Goal: Task Accomplishment & Management: Manage account settings

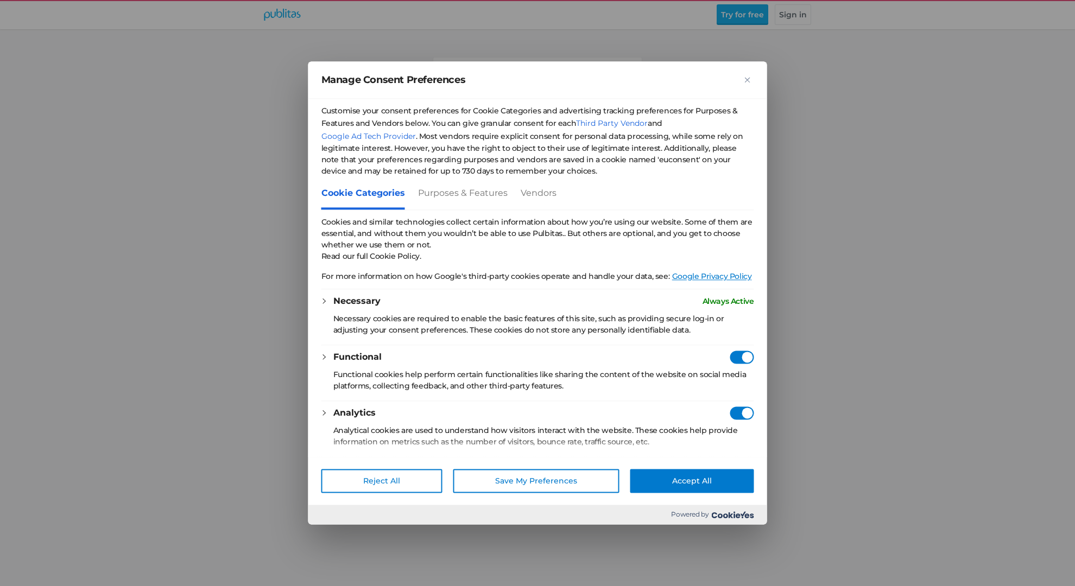
checkbox input "true"
checkbox Consent"] "true"
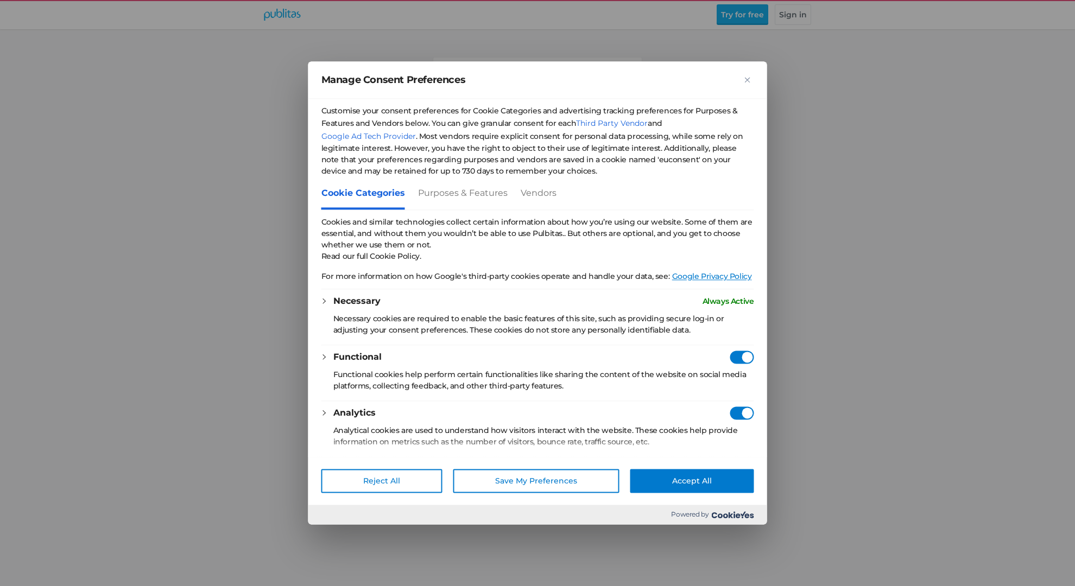
checkbox Consent"] "true"
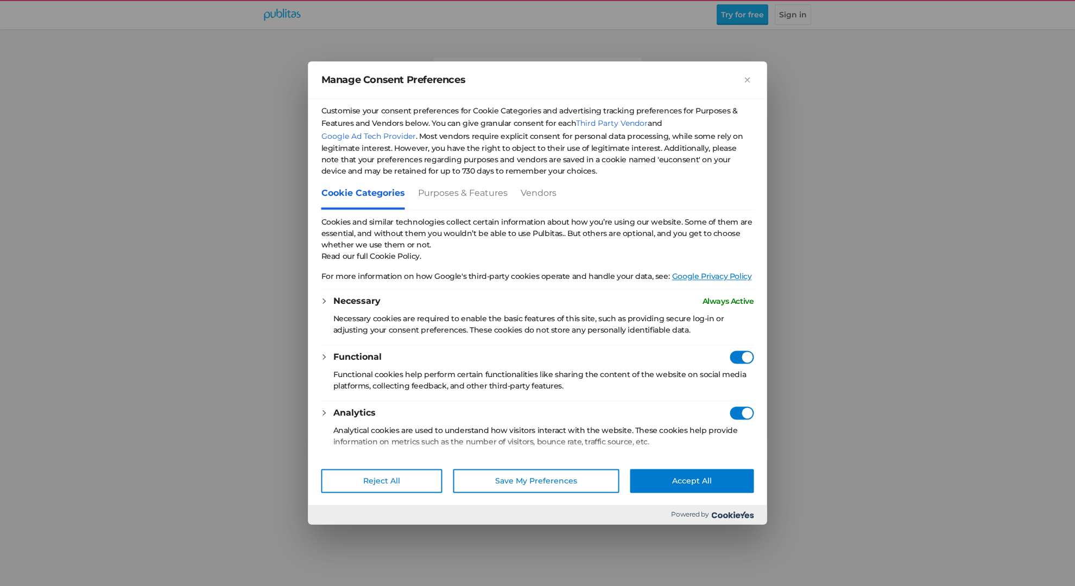
checkbox Consent"] "true"
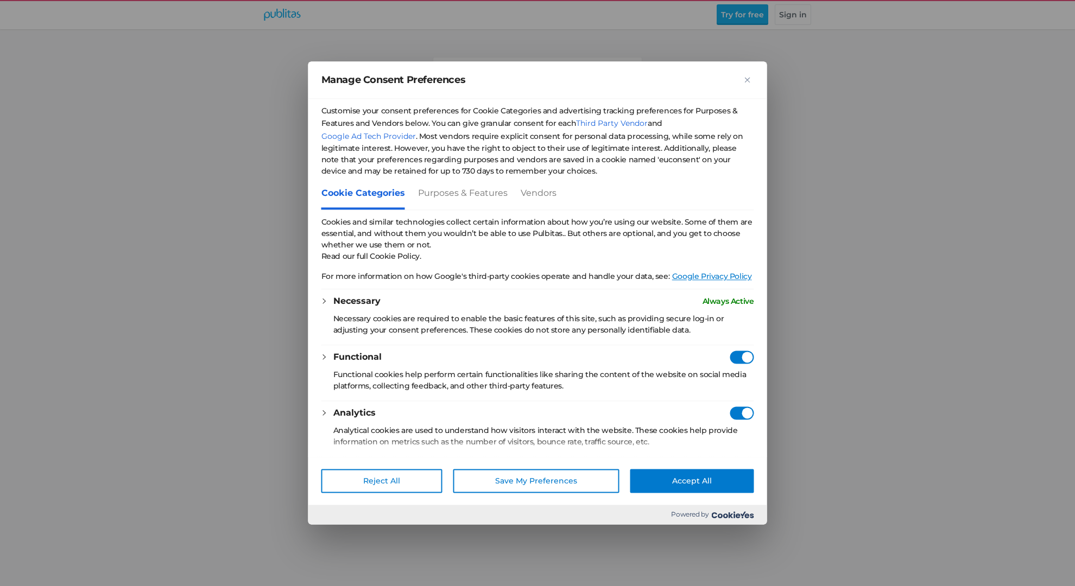
checkbox Consent"] "true"
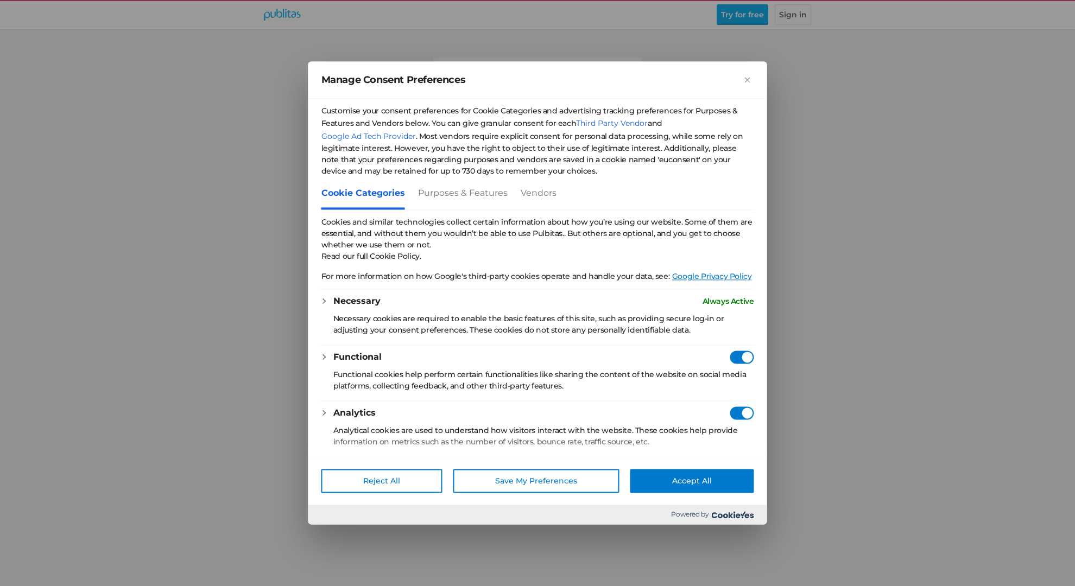
checkbox Consent"] "true"
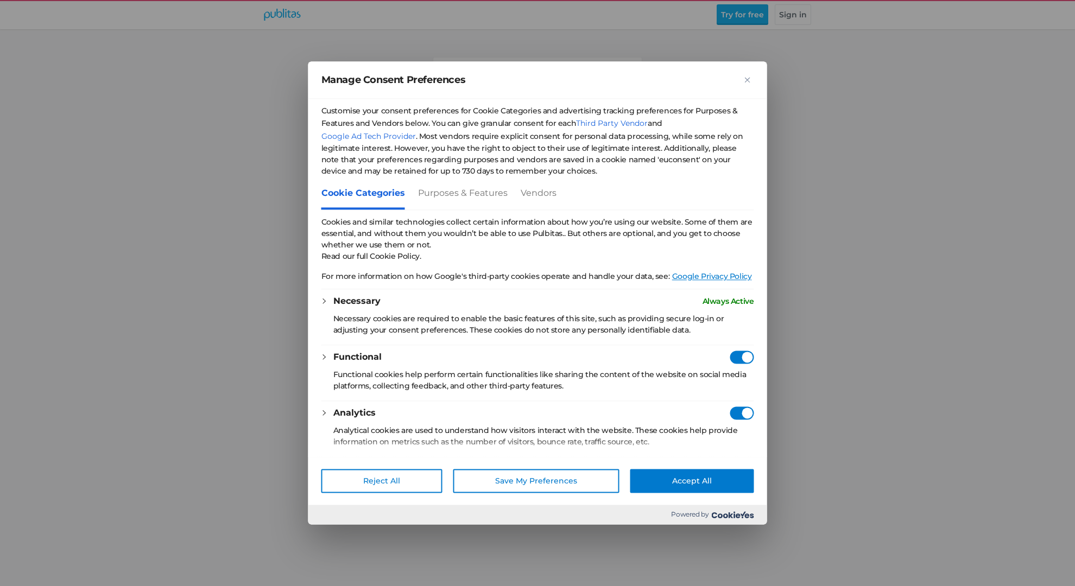
checkbox Consent"] "true"
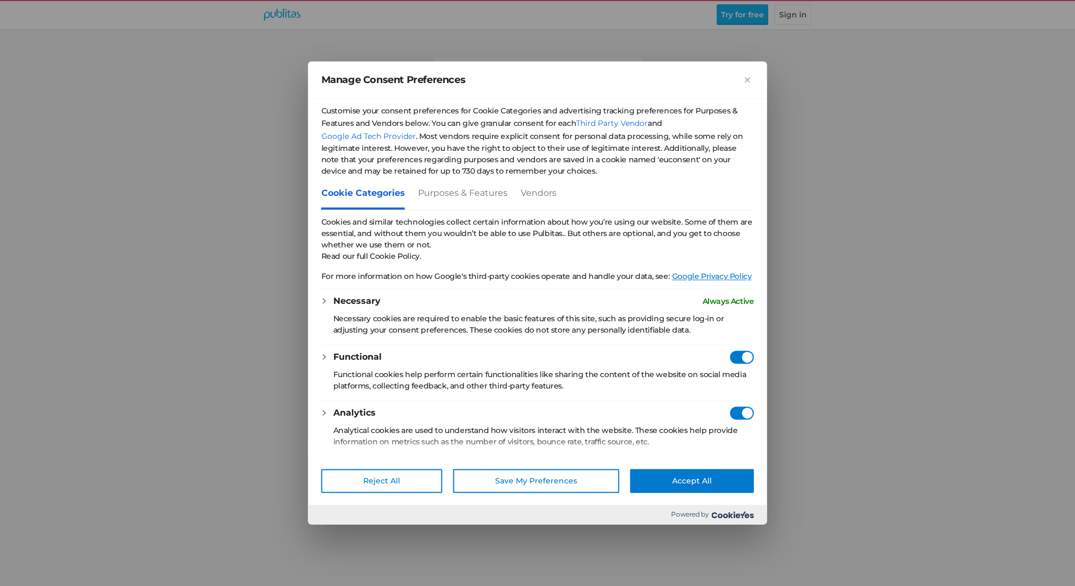
checkbox Consent"] "true"
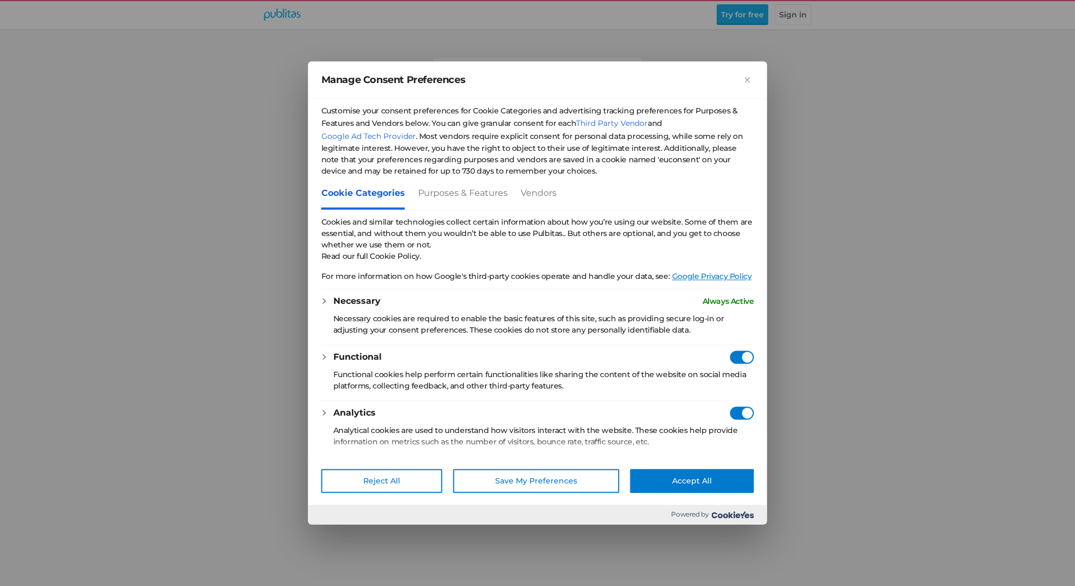
checkbox Consent"] "true"
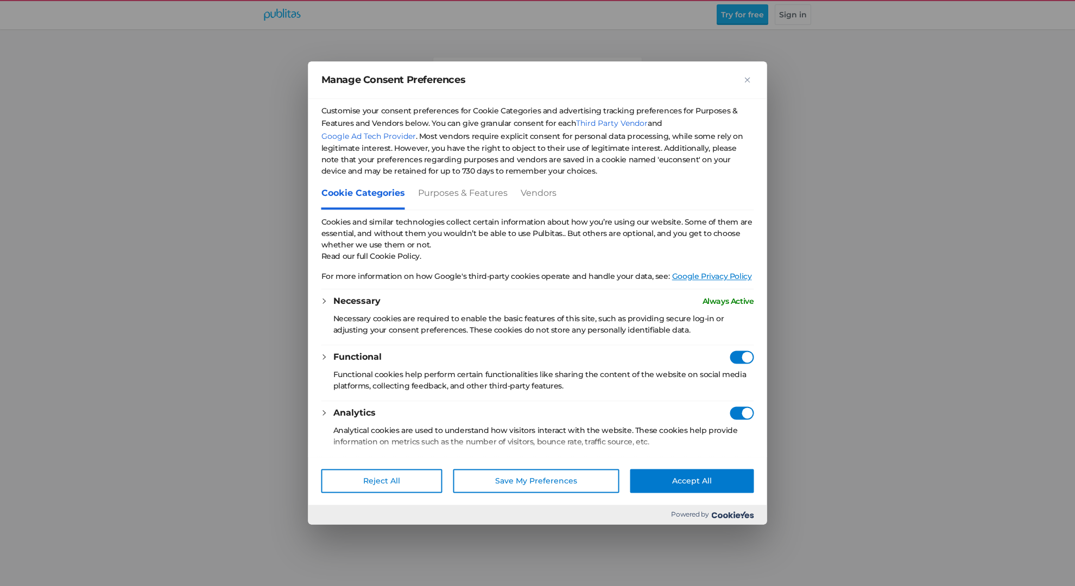
checkbox Consent"] "true"
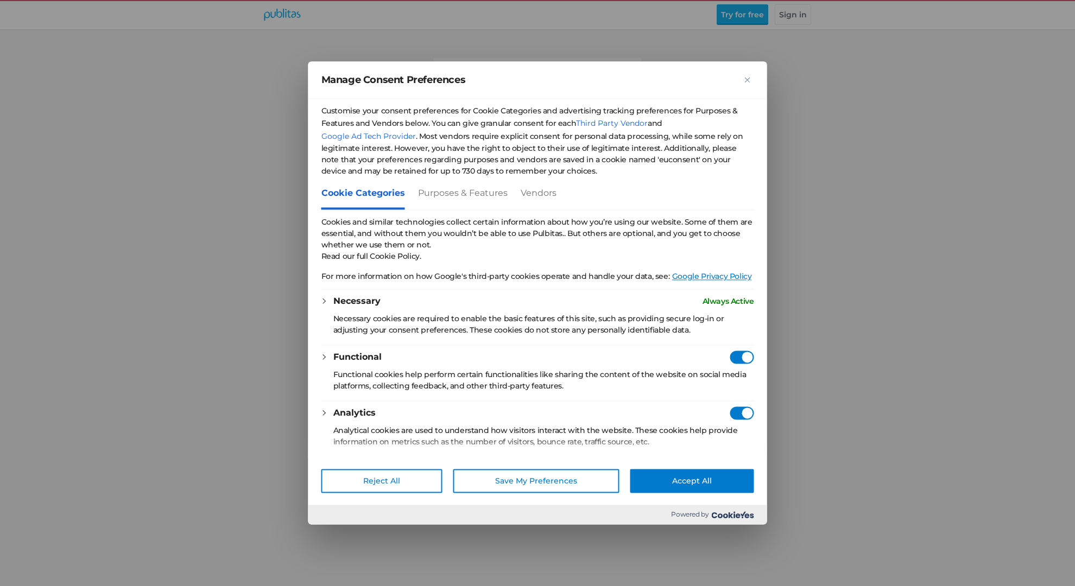
checkbox Consent"] "true"
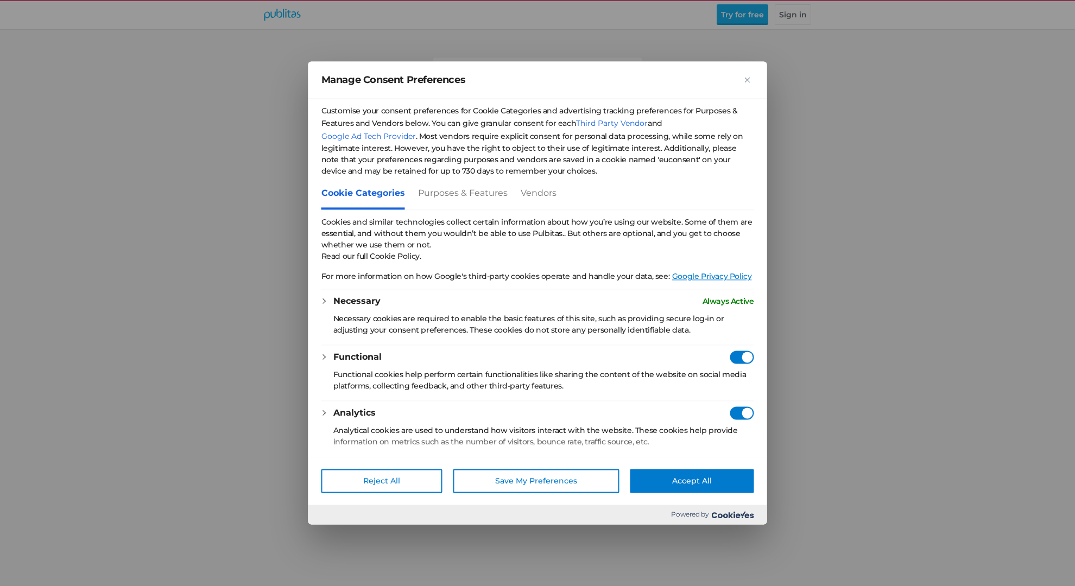
checkbox Consent"] "true"
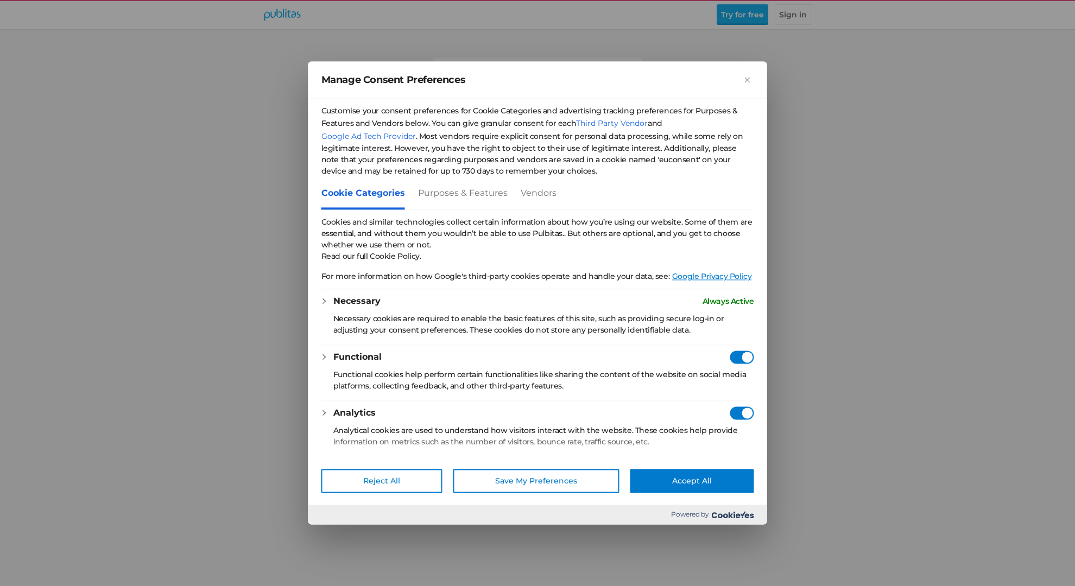
checkbox Consent"] "true"
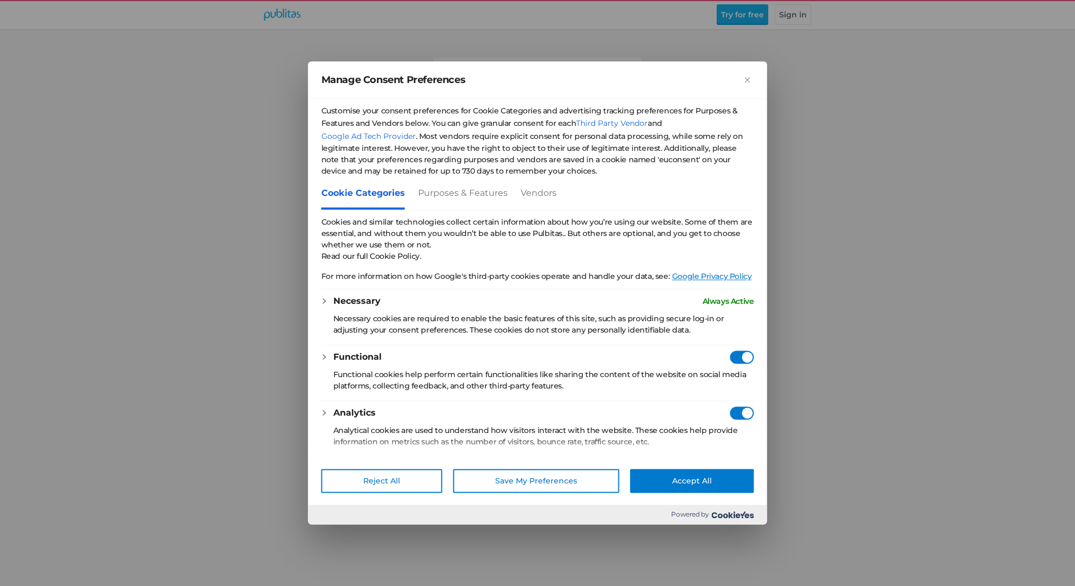
checkbox Consent"] "true"
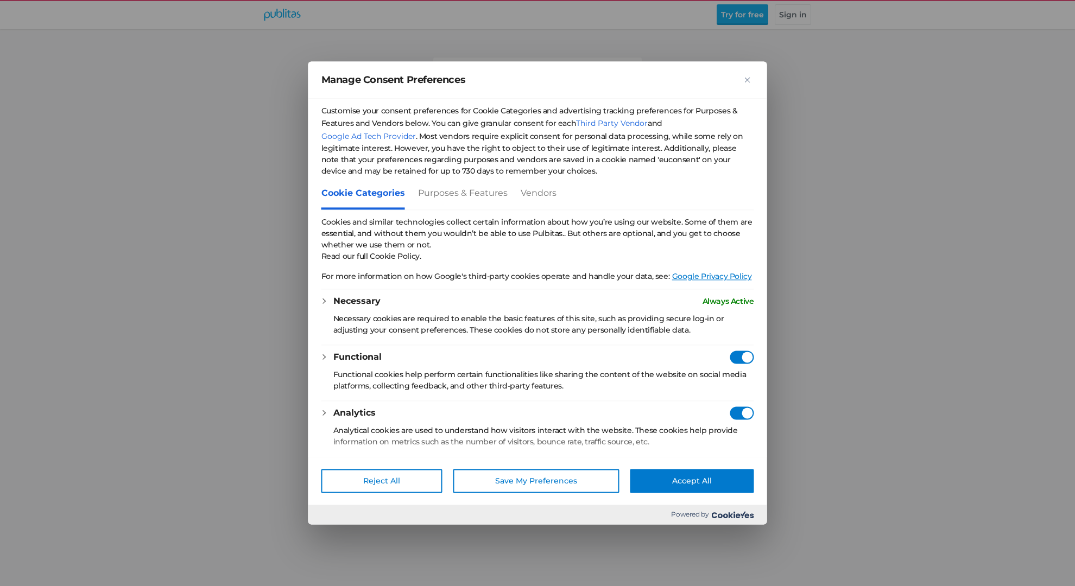
checkbox Consent"] "true"
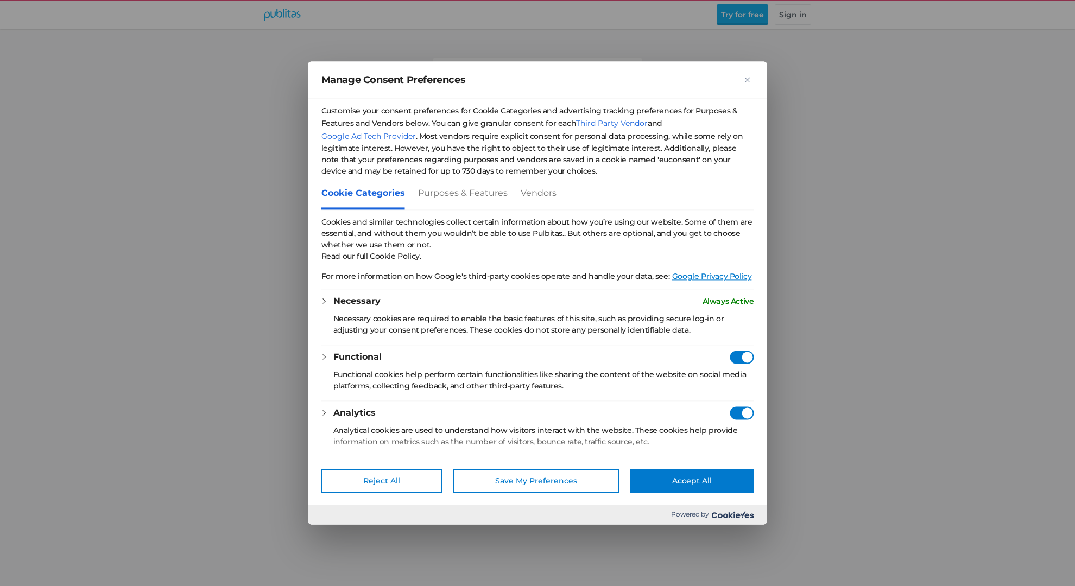
checkbox Consent"] "true"
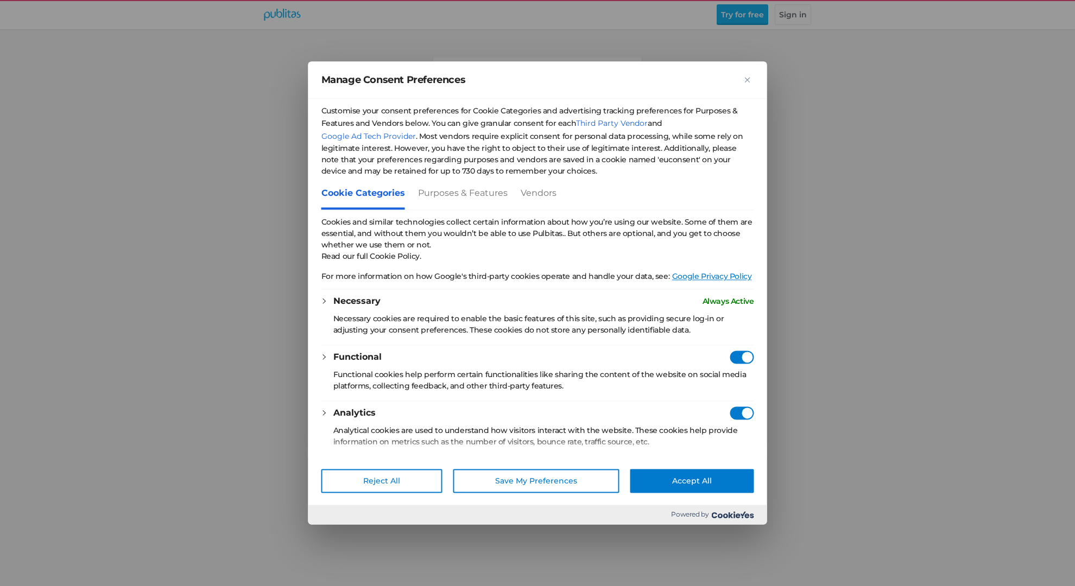
checkbox Consent"] "true"
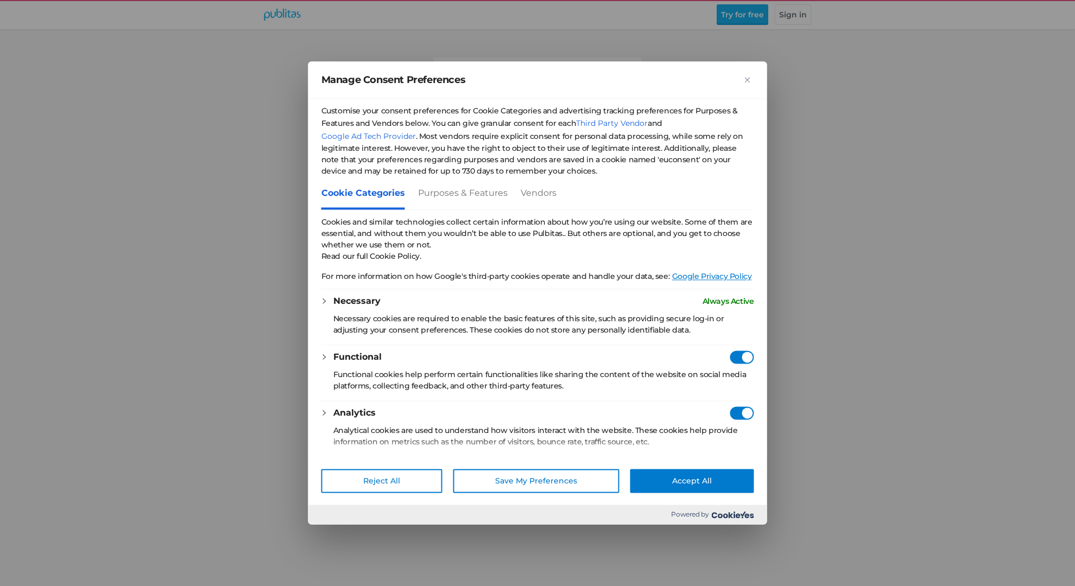
checkbox Consent"] "true"
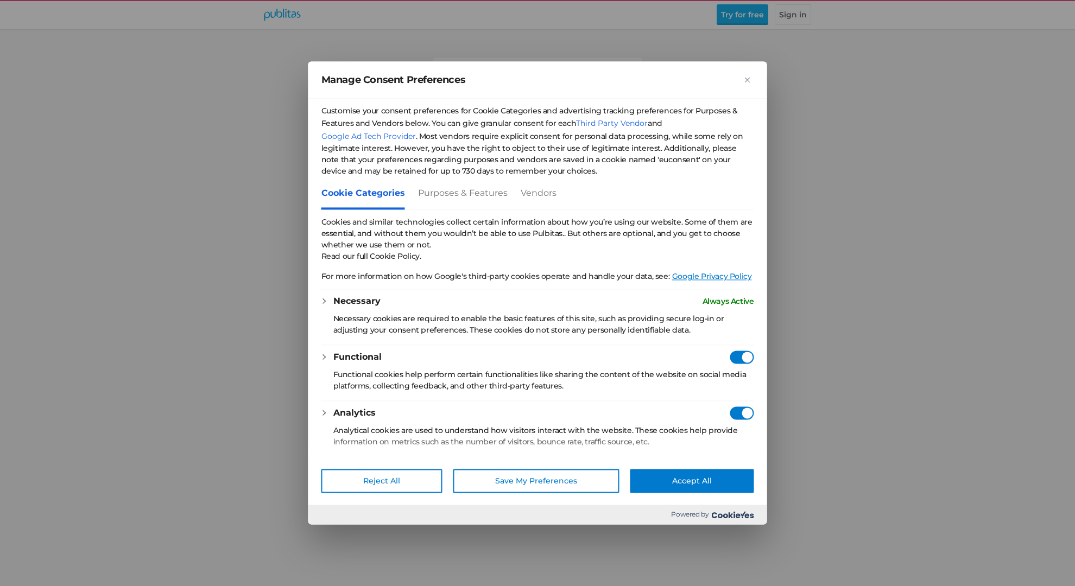
checkbox Consent"] "true"
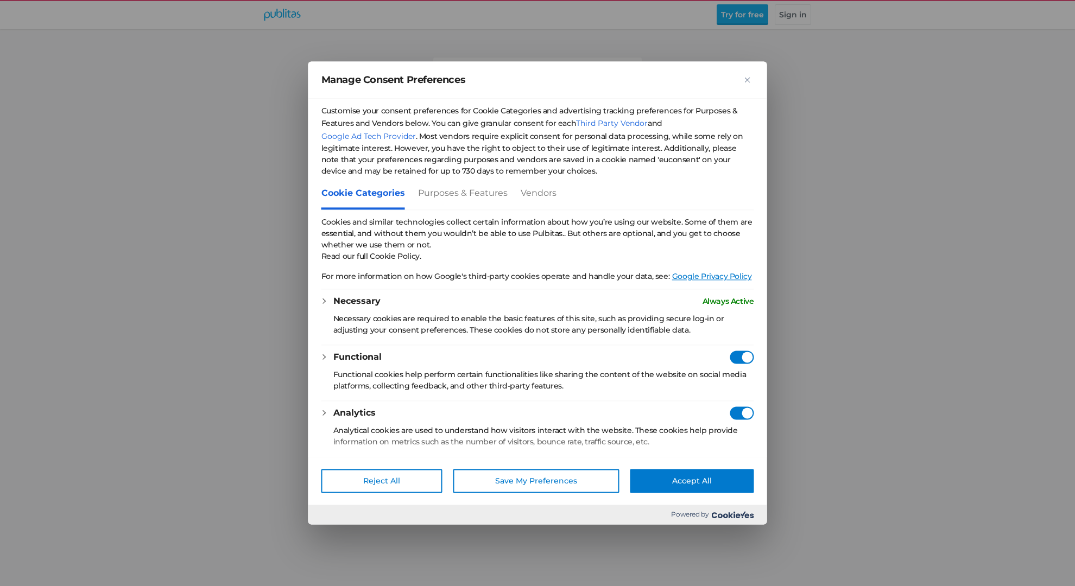
checkbox Consent"] "true"
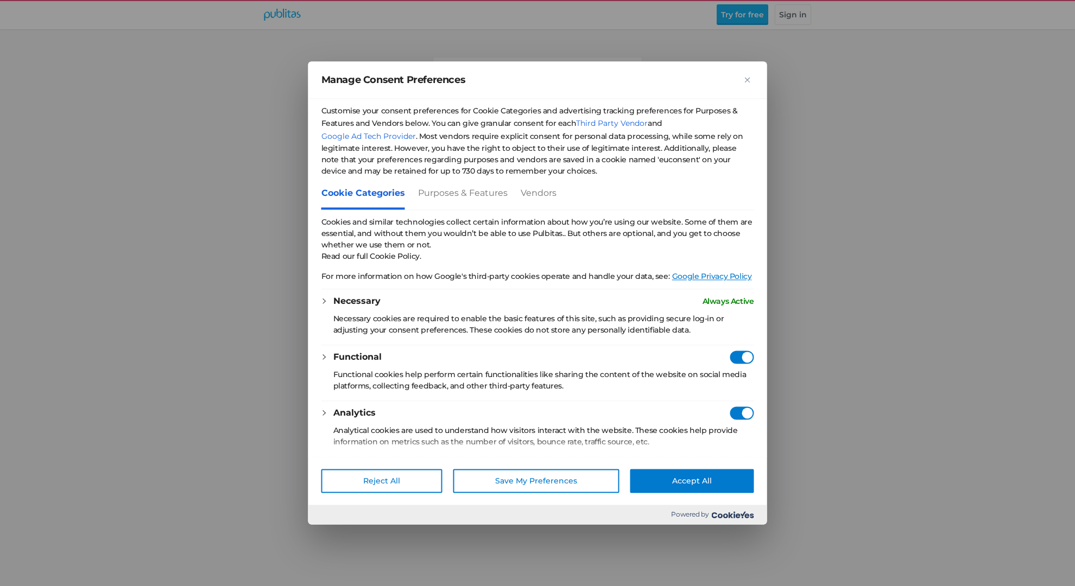
checkbox Consent"] "true"
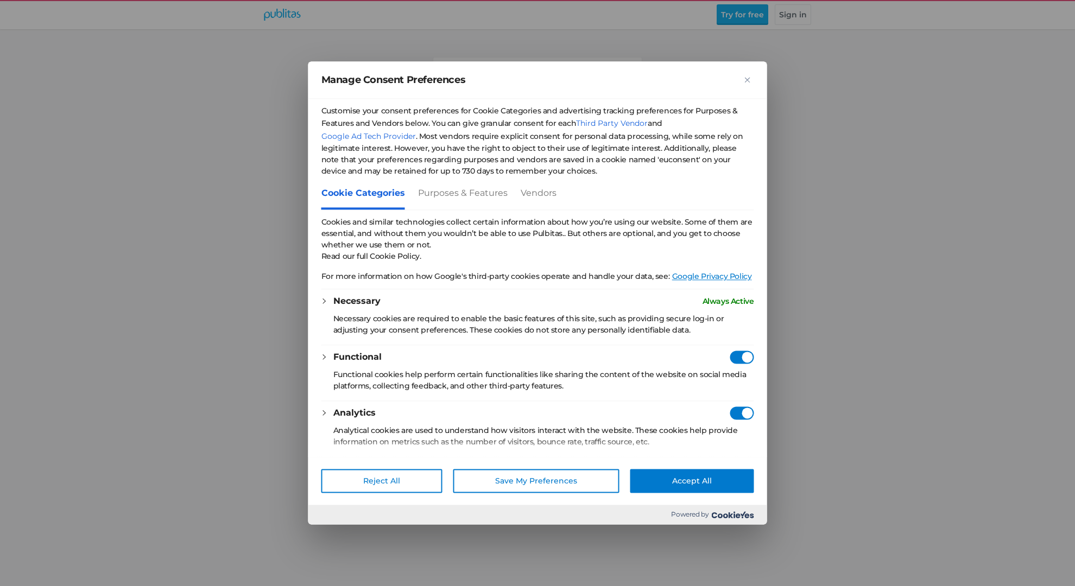
checkbox Consent"] "true"
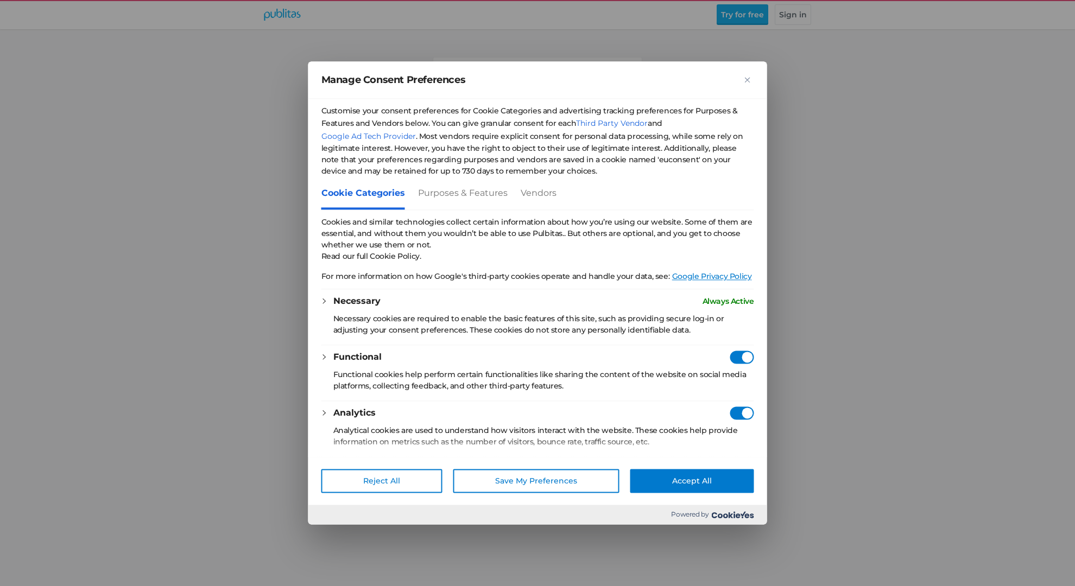
checkbox Consent"] "true"
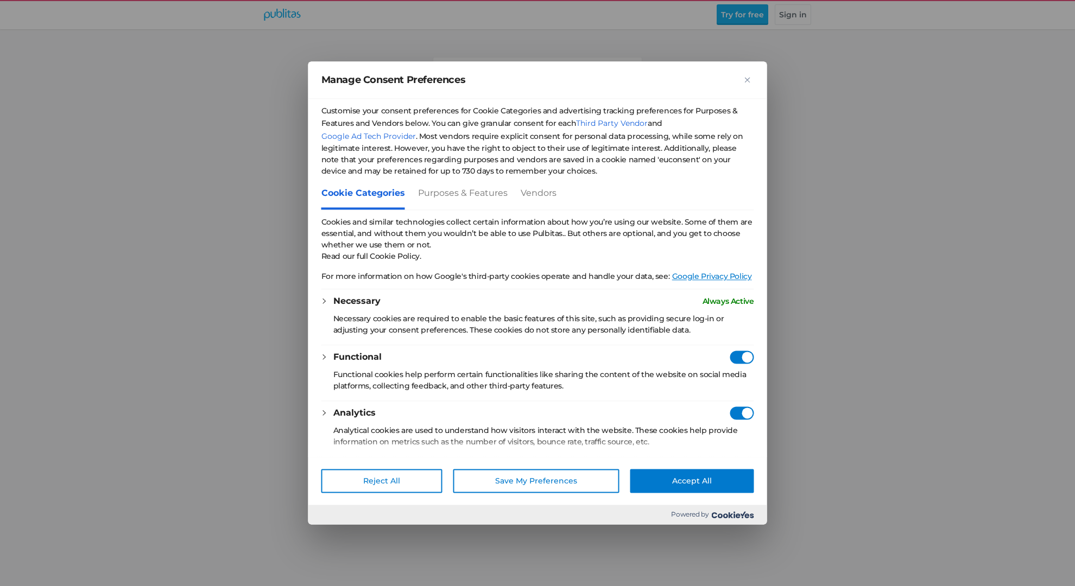
checkbox Consent"] "true"
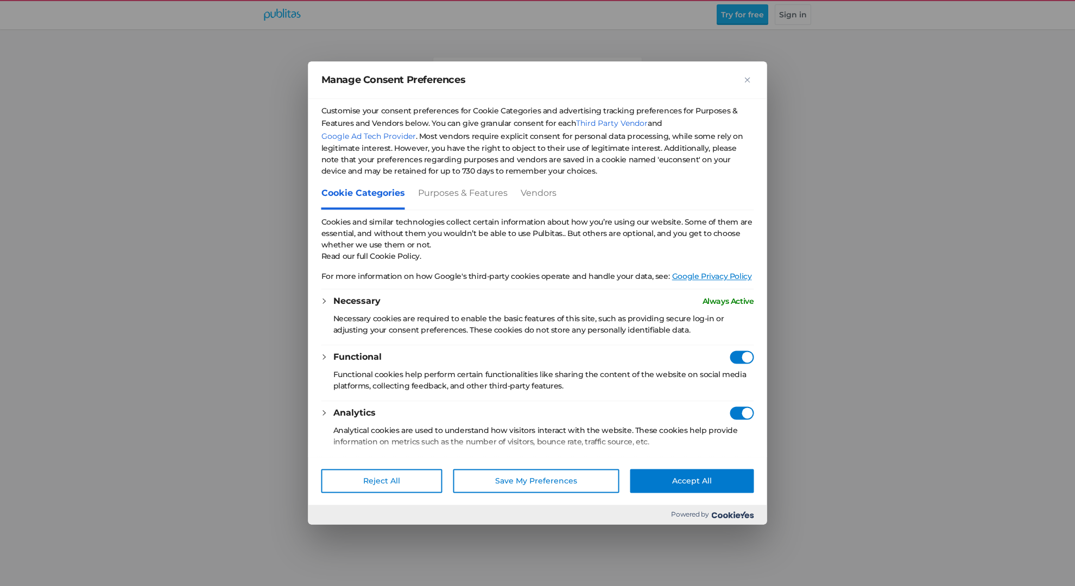
checkbox Consent"] "true"
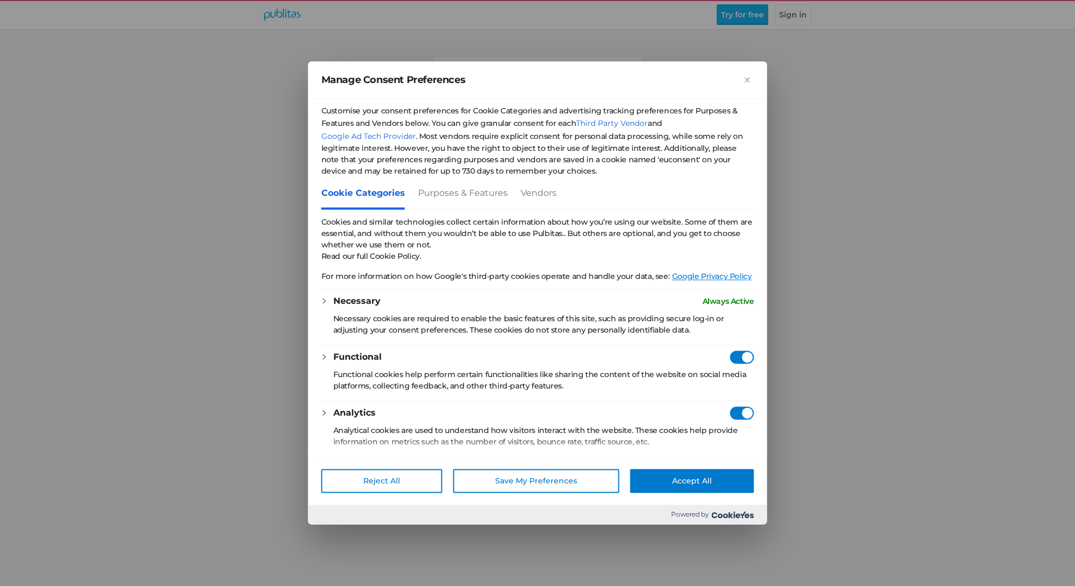
checkbox Consent"] "true"
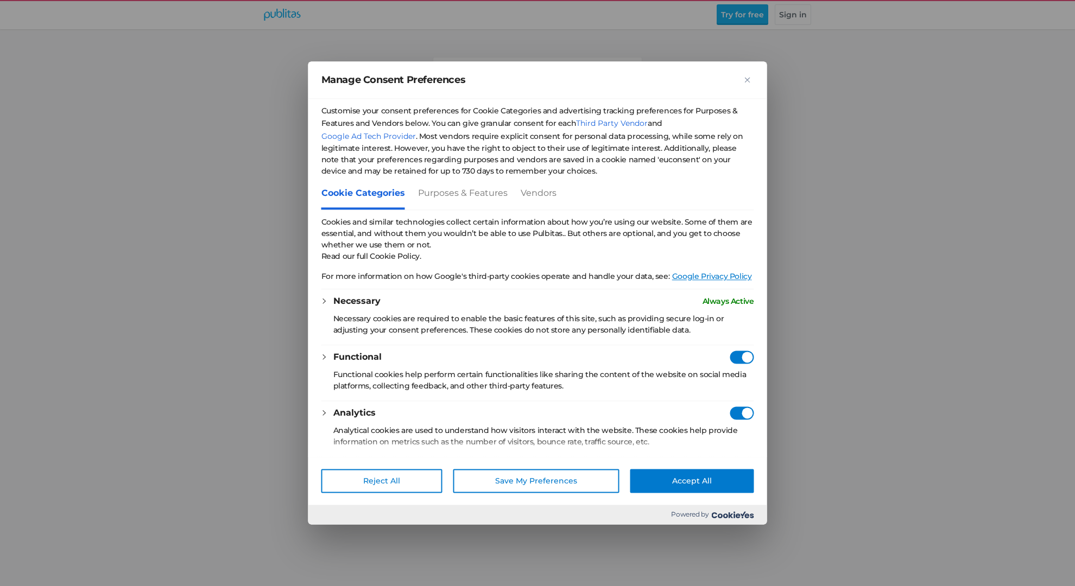
checkbox Consent"] "true"
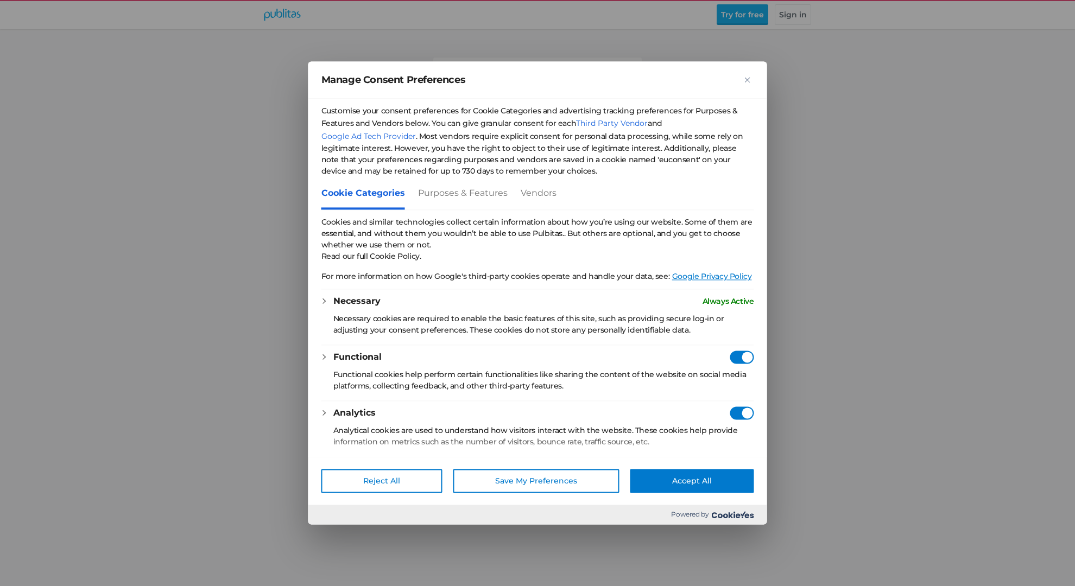
checkbox Consent"] "true"
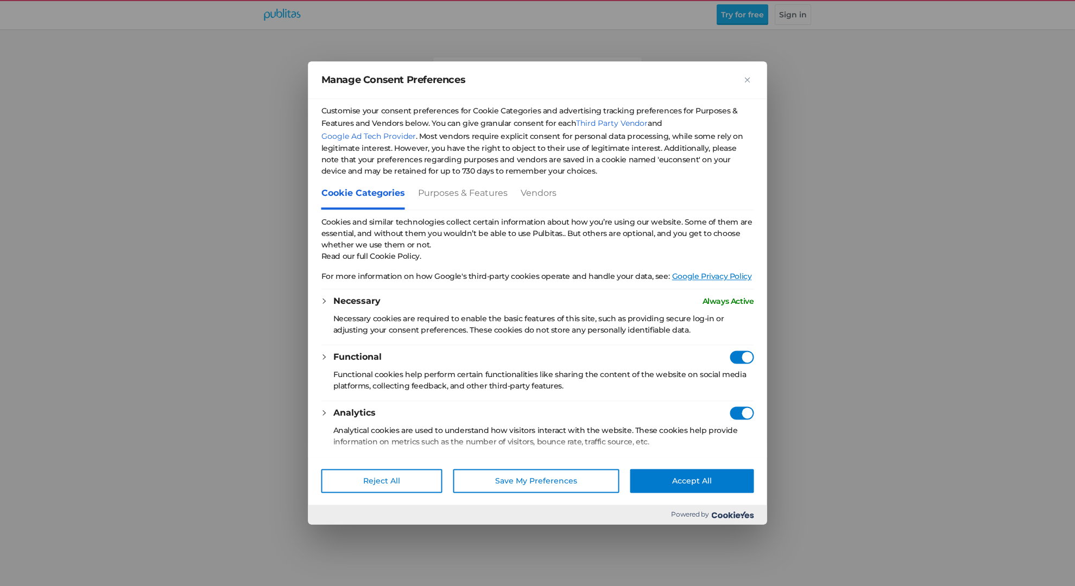
checkbox Consent"] "true"
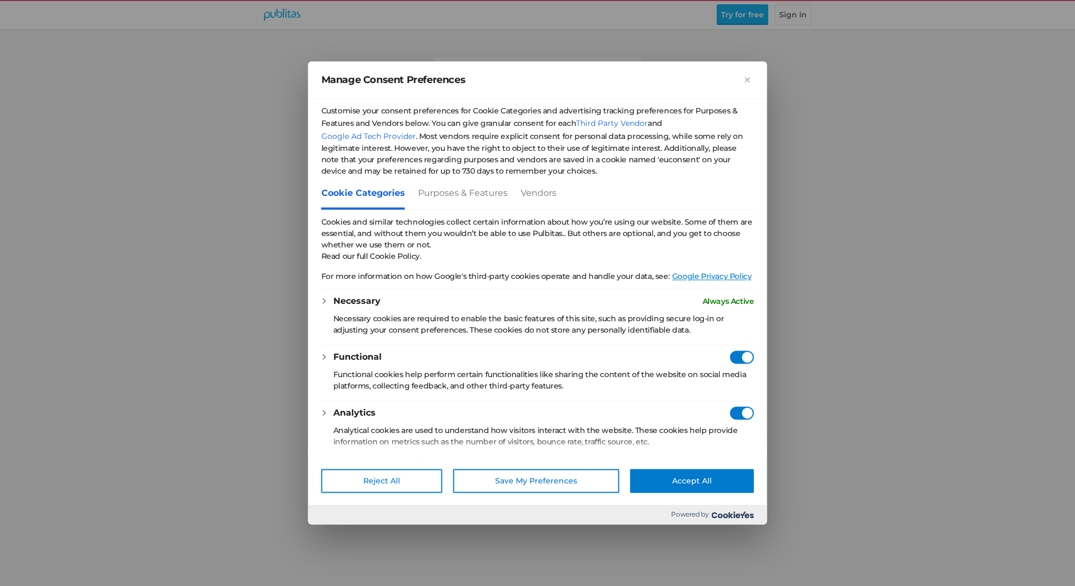
checkbox Consent"] "true"
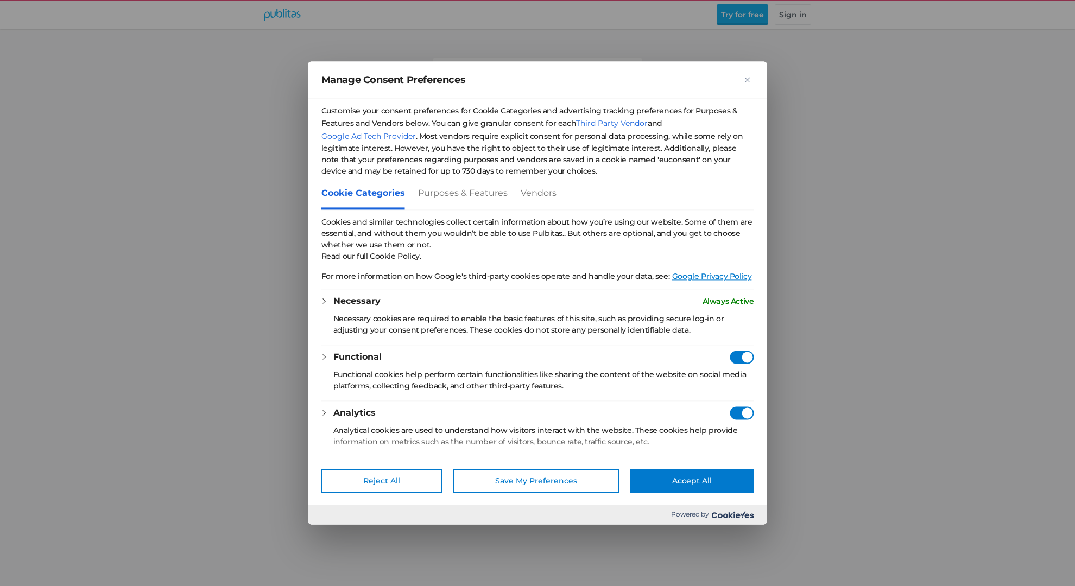
checkbox Consent"] "true"
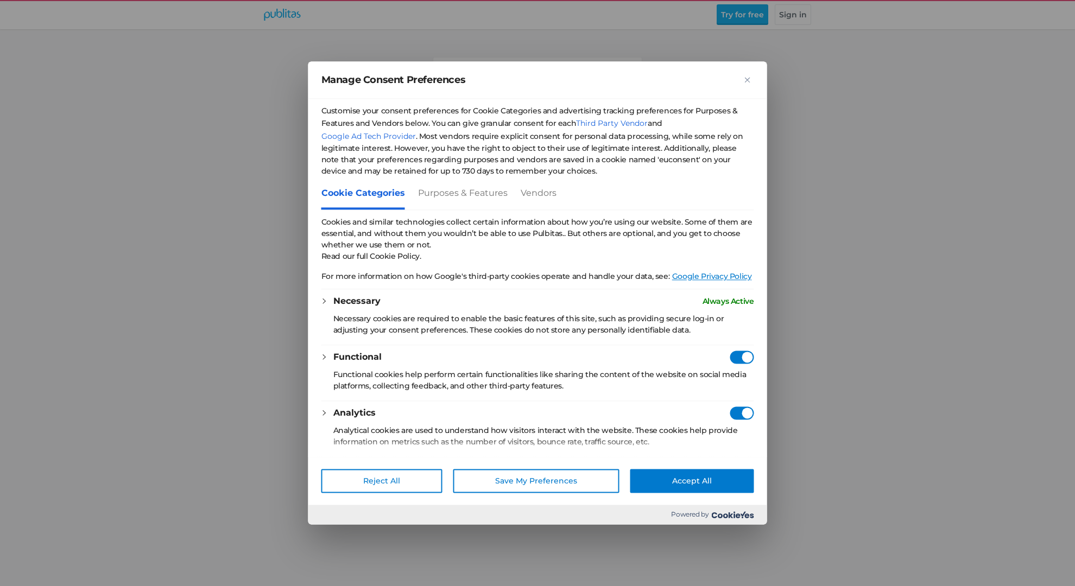
checkbox Consent"] "true"
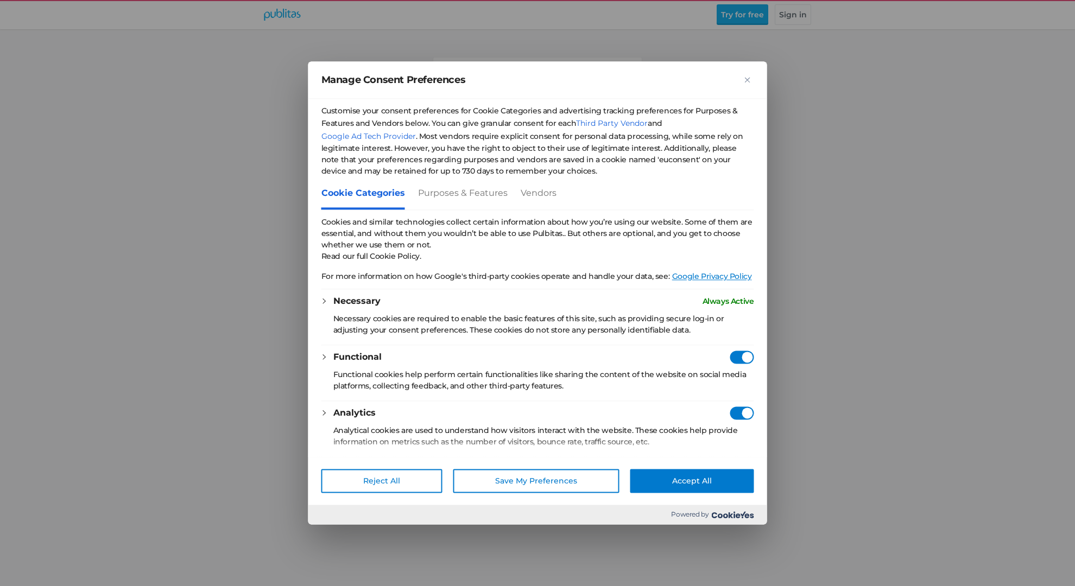
checkbox Consent"] "true"
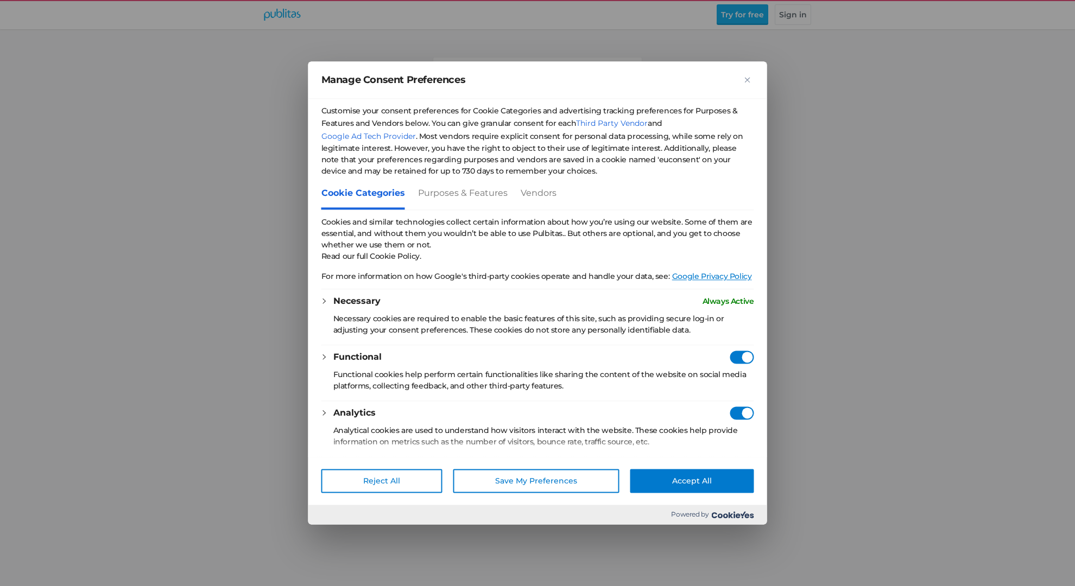
checkbox Consent"] "true"
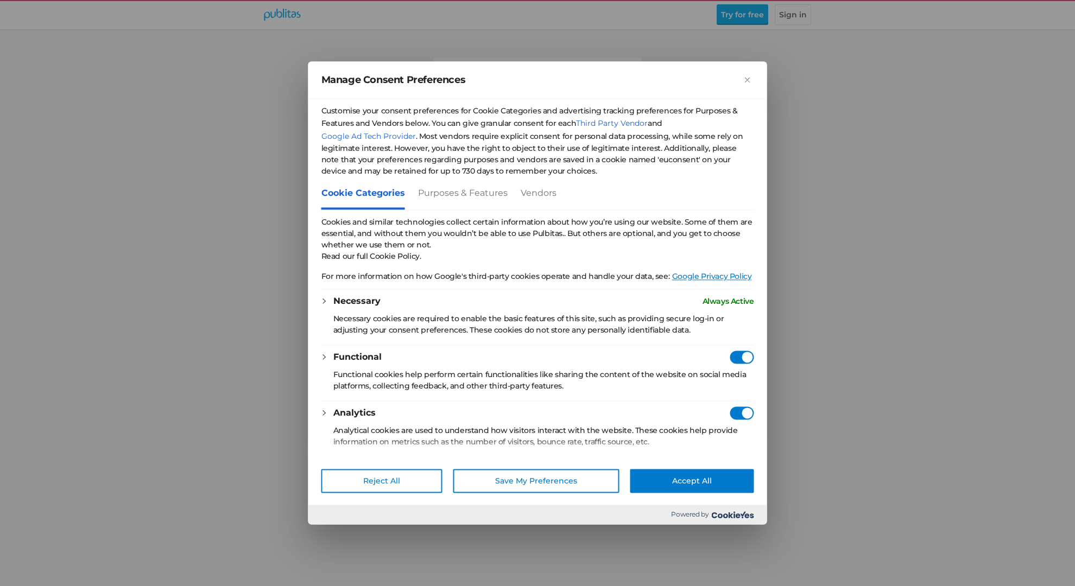
checkbox Consent"] "true"
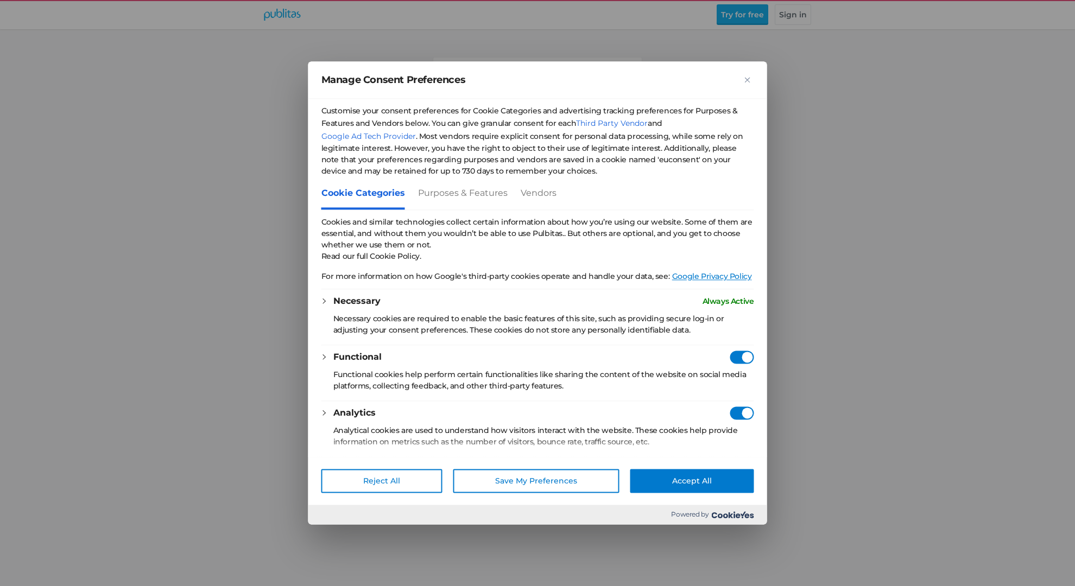
checkbox Consent"] "true"
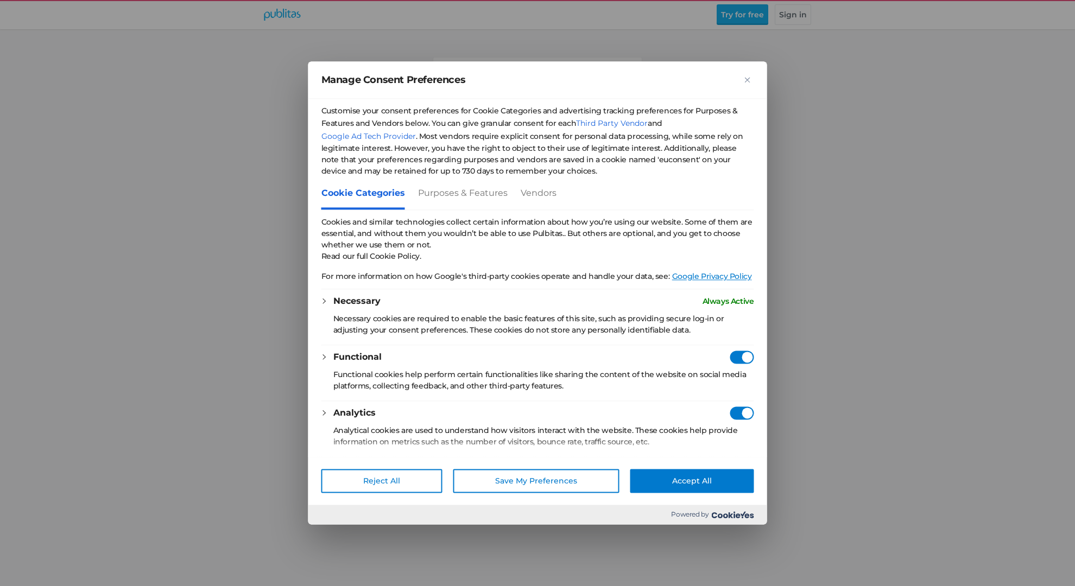
checkbox Consent"] "true"
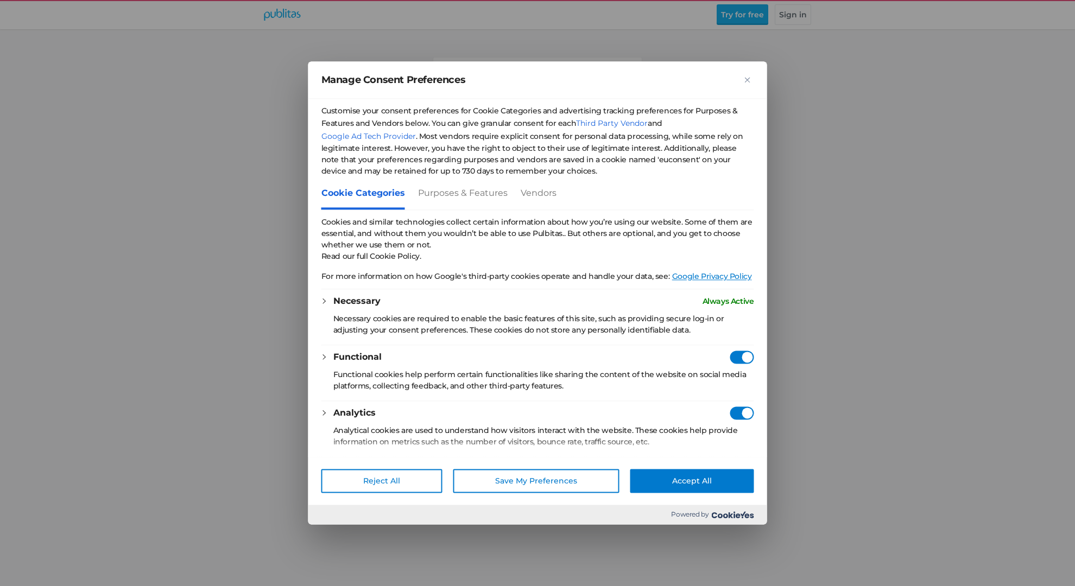
checkbox Consent"] "true"
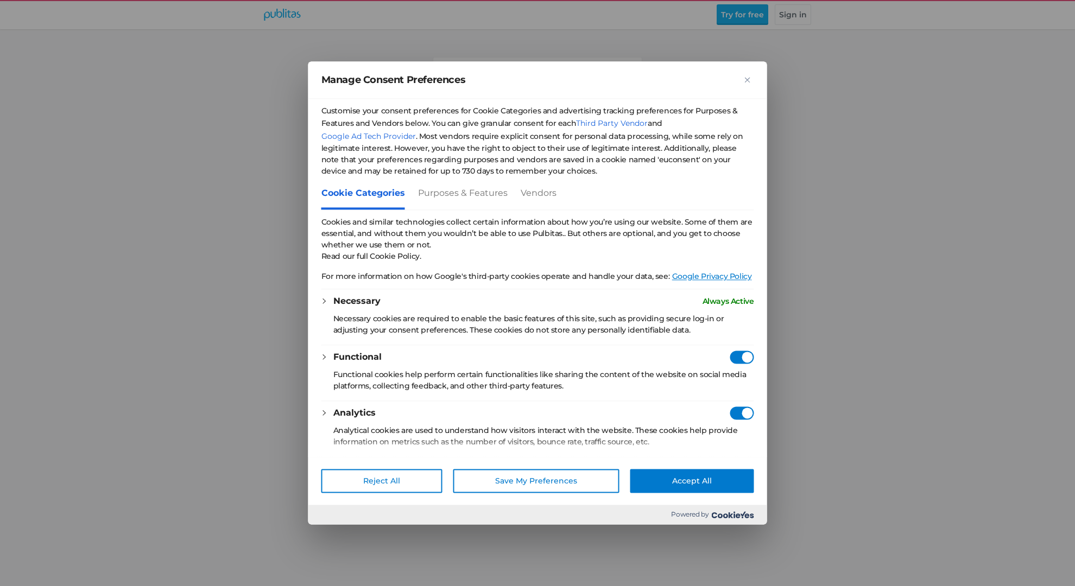
checkbox Consent"] "true"
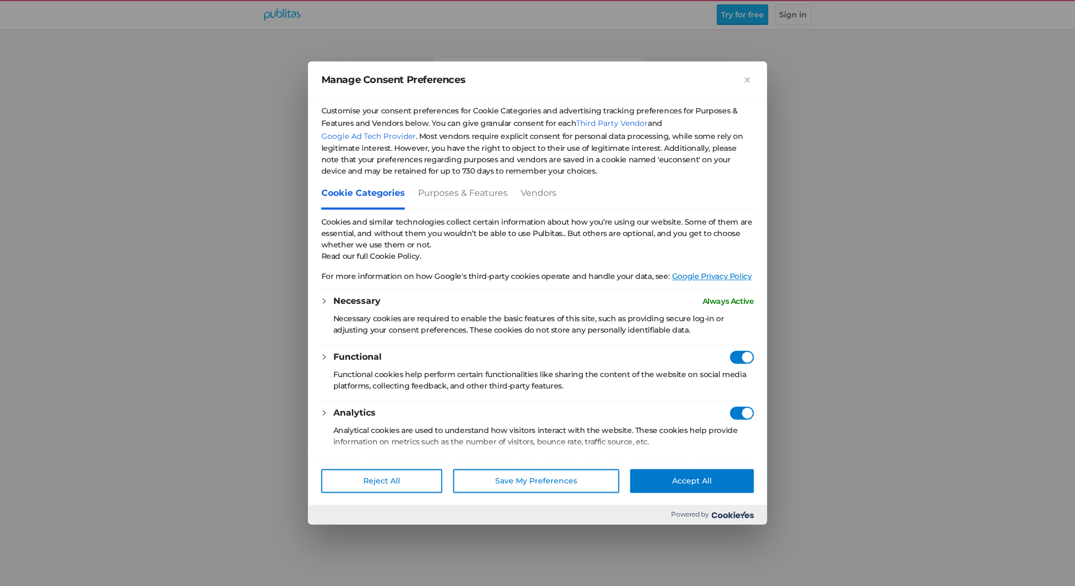
checkbox Consent"] "true"
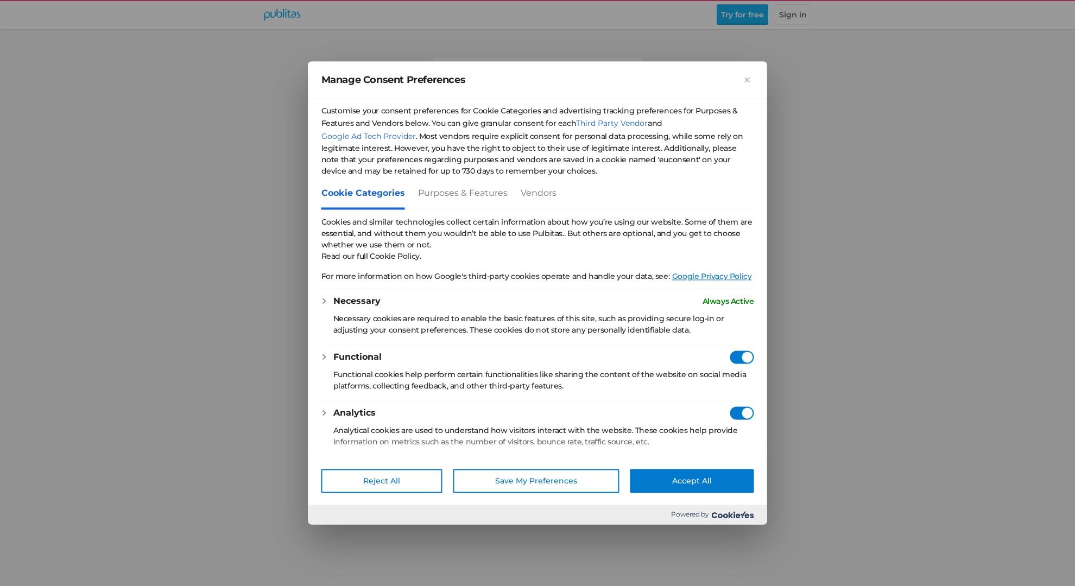
checkbox Consent"] "true"
